Goal: Transaction & Acquisition: Book appointment/travel/reservation

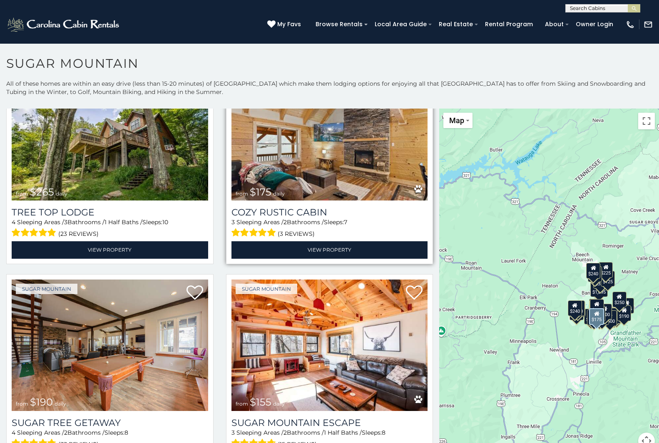
scroll to position [5, 0]
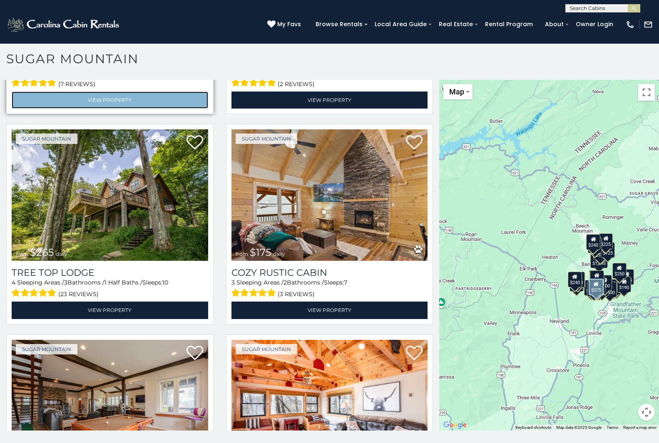
click at [37, 92] on link "View Property" at bounding box center [110, 100] width 196 height 17
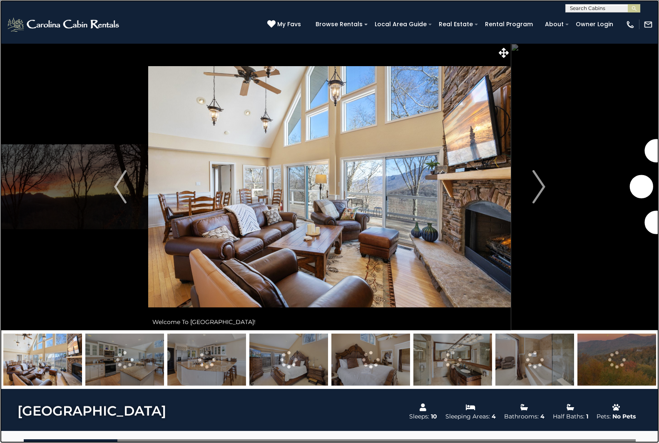
click at [68, 83] on link at bounding box center [329, 221] width 659 height 443
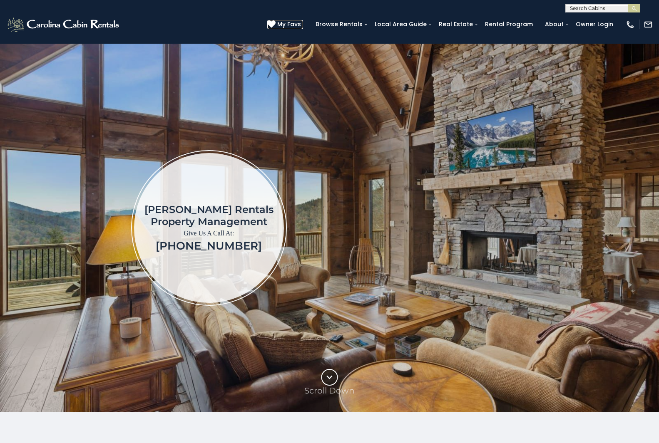
click at [272, 21] on icon at bounding box center [271, 24] width 8 height 8
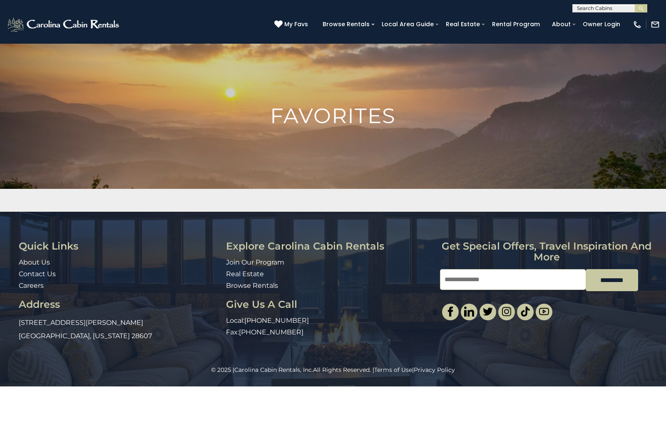
click at [379, 253] on div "Explore Carolina Cabin Rentals Join Our Program Real Estate Browse Rentals Give…" at bounding box center [332, 290] width 213 height 99
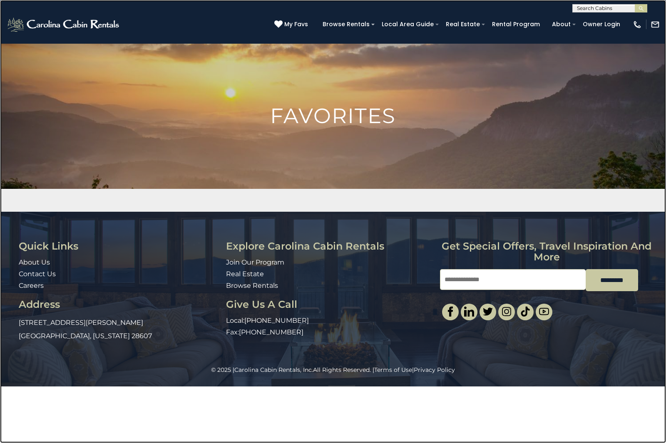
click at [161, 163] on link at bounding box center [333, 221] width 666 height 443
